Goal: Find specific page/section: Find specific page/section

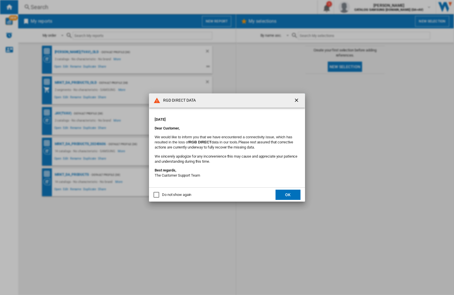
click at [361, 7] on div "RGD DIRECT DATA [DATE] Dear Customer, We would like to inform you that we have …" at bounding box center [227, 147] width 454 height 295
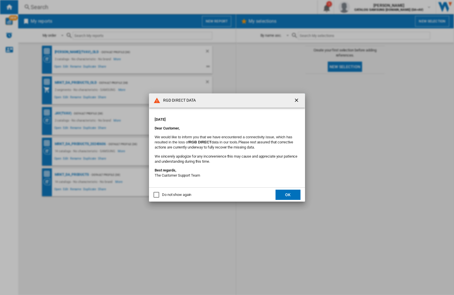
click at [361, 7] on div "RGD DIRECT DATA [DATE] Dear Customer, We would like to inform you that we have …" at bounding box center [227, 147] width 454 height 295
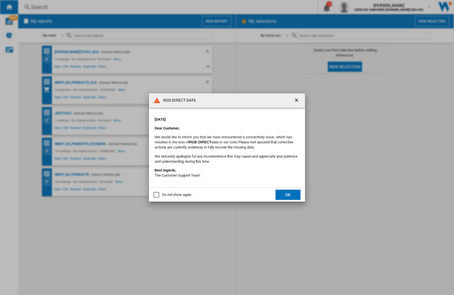
click at [361, 7] on div "RGD DIRECT DATA [DATE] Dear Customer, We would like to inform you that we have …" at bounding box center [227, 147] width 454 height 295
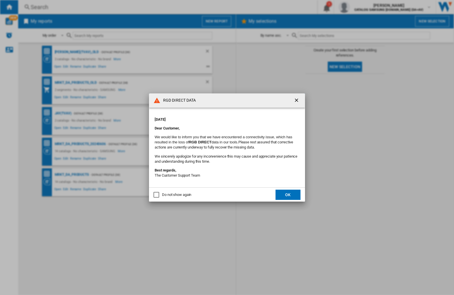
click at [361, 7] on div "RGD DIRECT DATA [DATE] Dear Customer, We would like to inform you that we have …" at bounding box center [227, 147] width 454 height 295
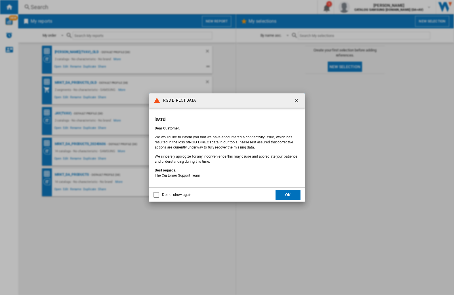
click at [361, 7] on div "RGD DIRECT DATA [DATE] Dear Customer, We would like to inform you that we have …" at bounding box center [227, 147] width 454 height 295
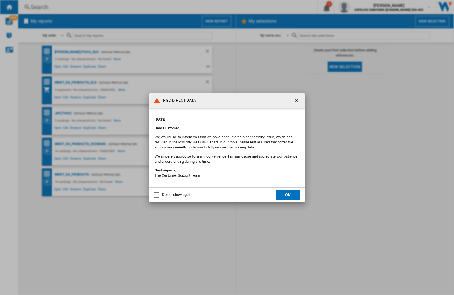
click at [361, 7] on div "RGD DIRECT DATA [DATE] Dear Customer, We would like to inform you that we have …" at bounding box center [227, 147] width 454 height 295
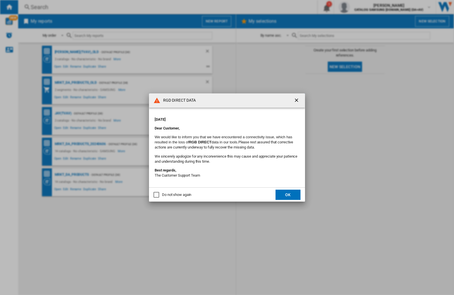
click at [361, 7] on div "RGD DIRECT DATA [DATE] Dear Customer, We would like to inform you that we have …" at bounding box center [227, 147] width 454 height 295
